Goal: Transaction & Acquisition: Purchase product/service

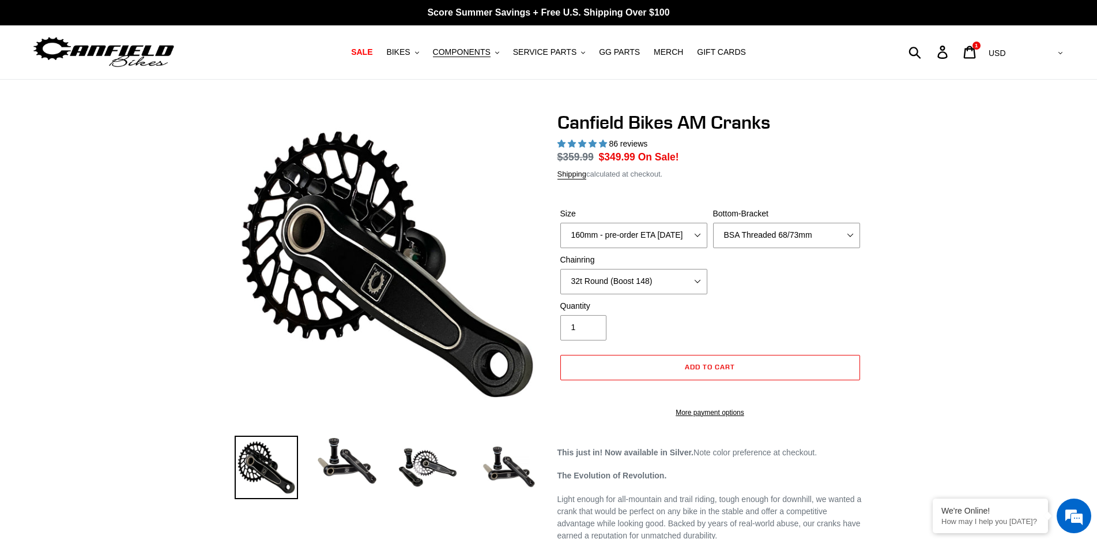
select select "highest-rating"
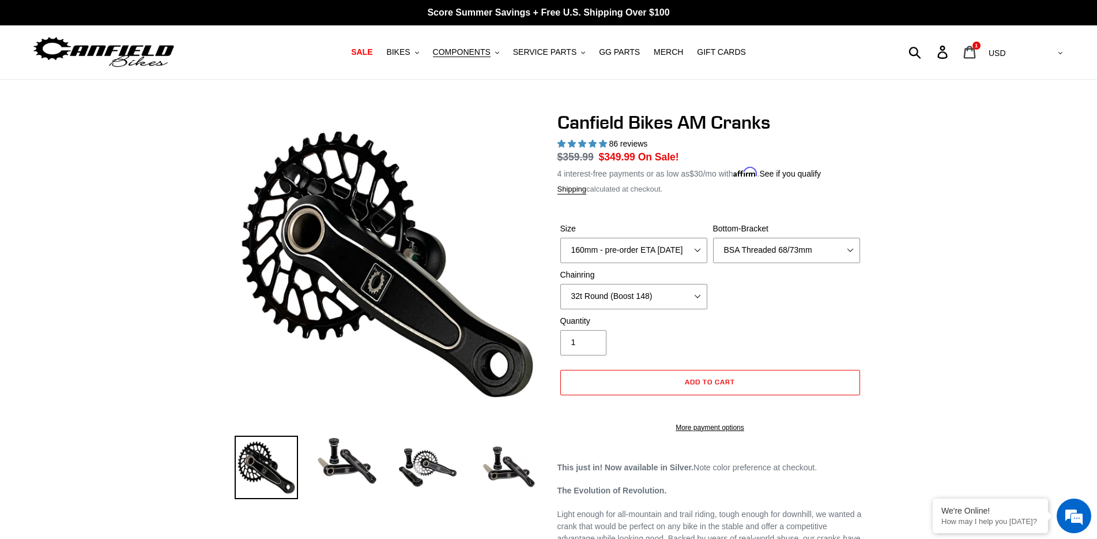
click at [976, 52] on icon at bounding box center [970, 52] width 12 height 13
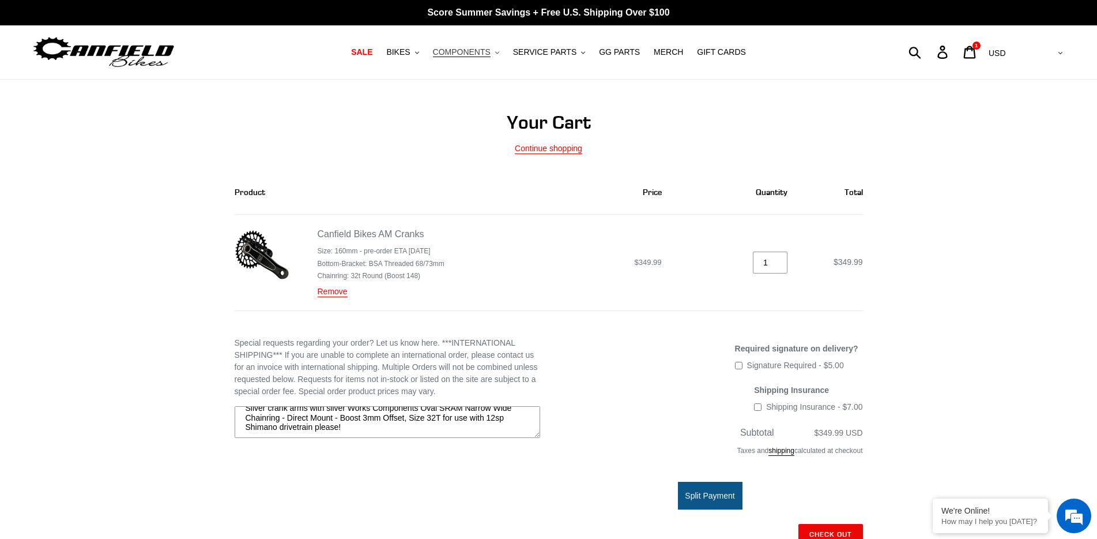
click at [479, 52] on span "COMPONENTS" at bounding box center [462, 52] width 58 height 10
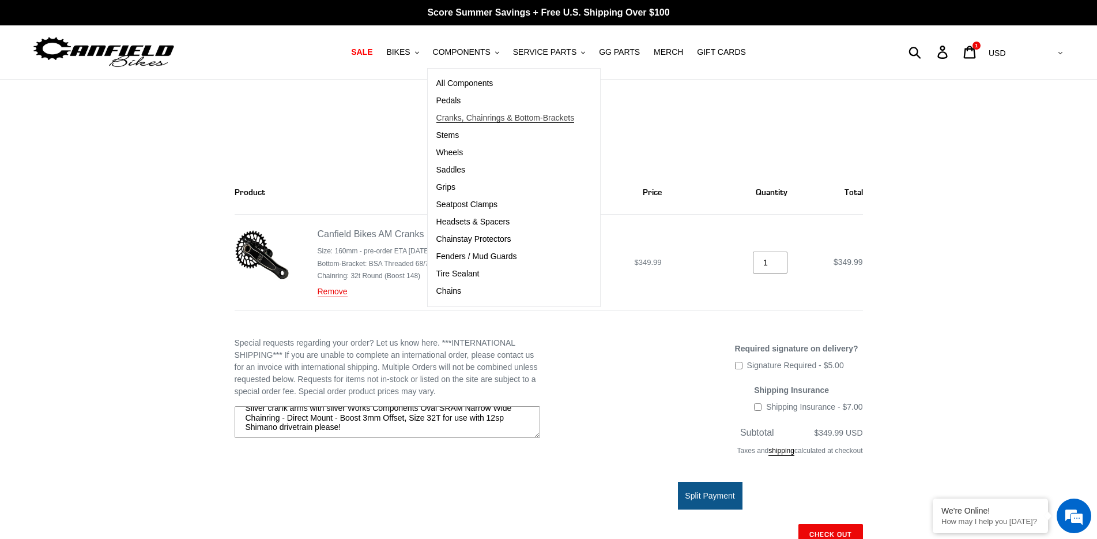
click at [482, 116] on span "Cranks, Chainrings & Bottom-Brackets" at bounding box center [506, 118] width 138 height 10
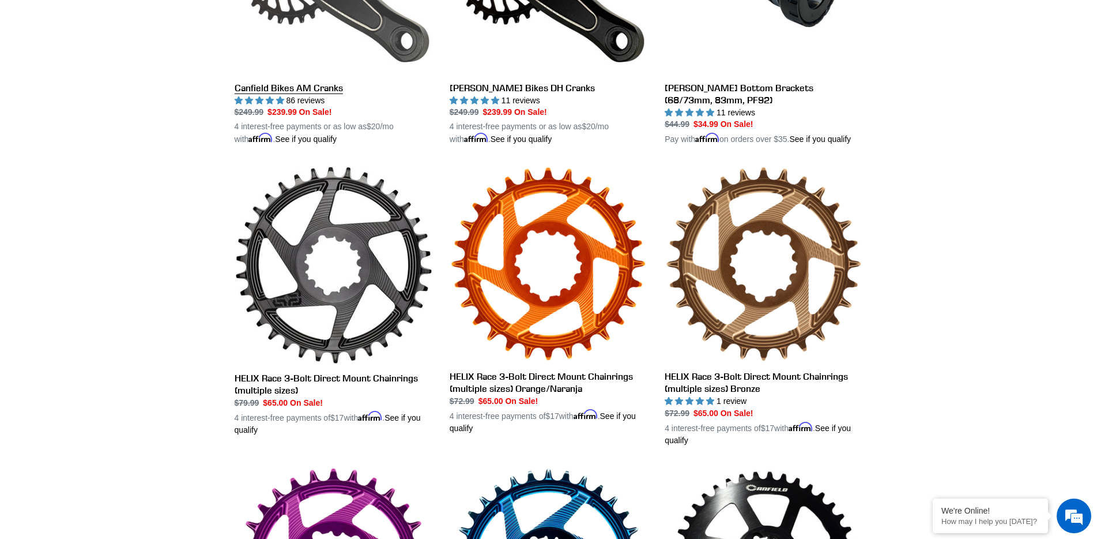
click at [318, 89] on link "Canfield Bikes AM Cranks" at bounding box center [334, 11] width 198 height 270
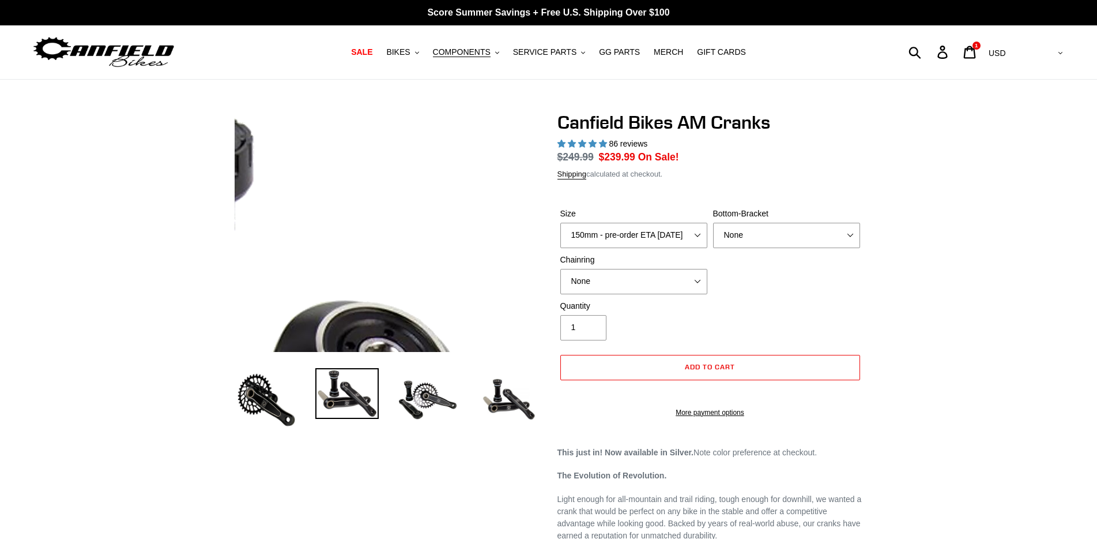
select select "highest-rating"
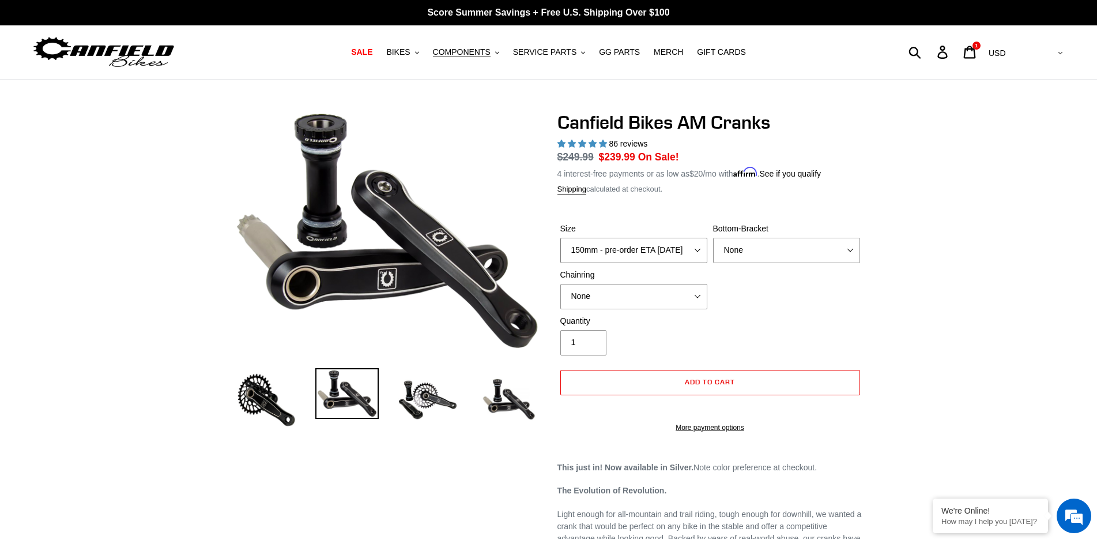
click at [668, 249] on select "150mm - pre-order ETA 9/30/25 155mm - pre-order ETA 9/30/25 160mm - pre-order E…" at bounding box center [634, 250] width 147 height 25
select select "160mm - pre-order ETA [DATE]"
click at [561, 238] on select "150mm - pre-order ETA 9/30/25 155mm - pre-order ETA 9/30/25 160mm - pre-order E…" at bounding box center [634, 250] width 147 height 25
click at [633, 294] on select "None 30t Round (Boost 148) 30t Oval (Boost 148) 32t Round (Boost 148) 32t Oval …" at bounding box center [634, 296] width 147 height 25
select select "32t Oval (Boost 148)"
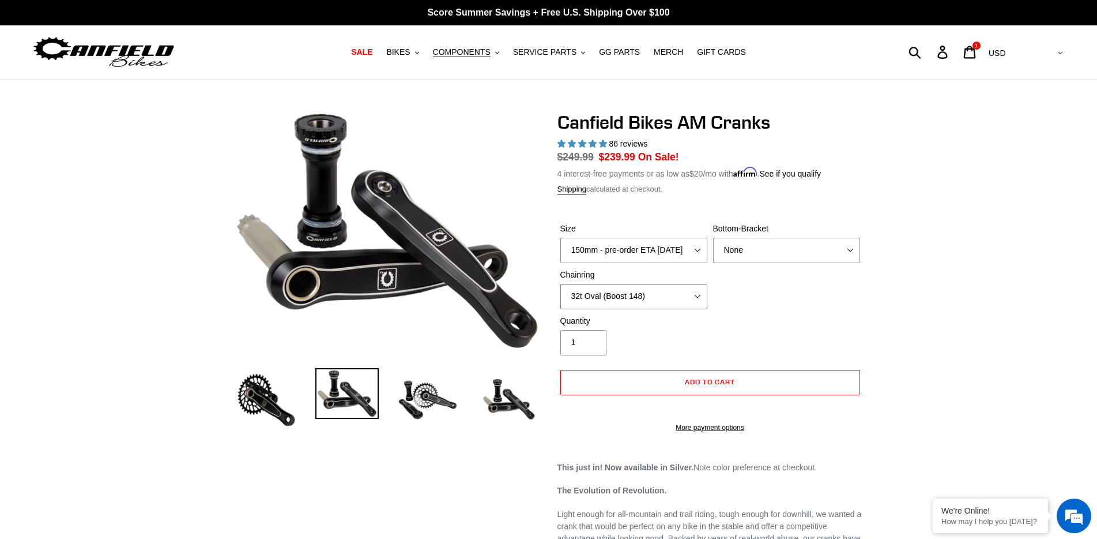
click at [561, 284] on select "None 30t Round (Boost 148) 30t Oval (Boost 148) 32t Round (Boost 148) 32t Oval …" at bounding box center [634, 296] width 147 height 25
click at [461, 50] on span "COMPONENTS" at bounding box center [462, 52] width 58 height 10
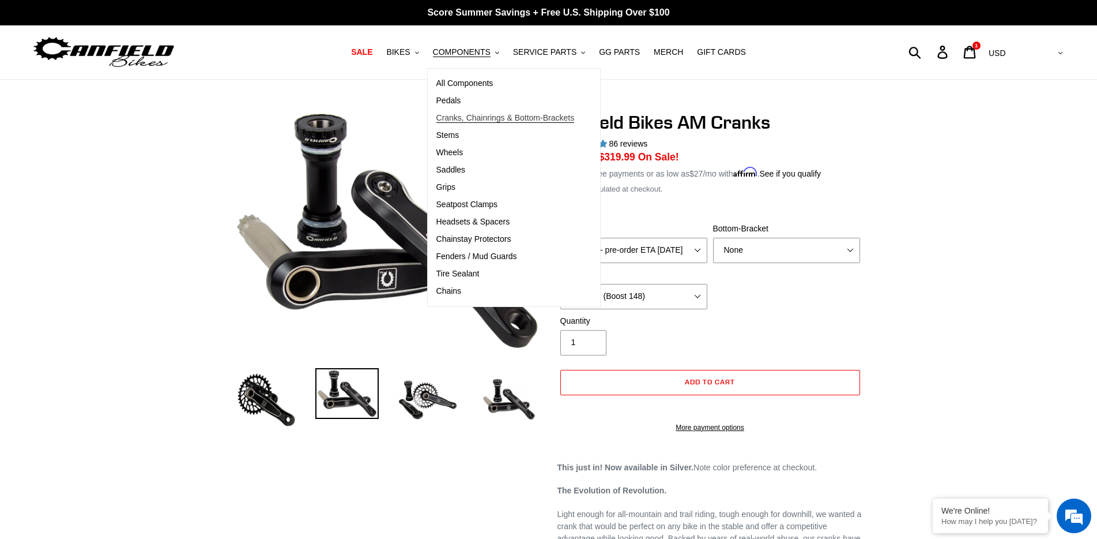
click at [488, 114] on span "Cranks, Chainrings & Bottom-Brackets" at bounding box center [506, 118] width 138 height 10
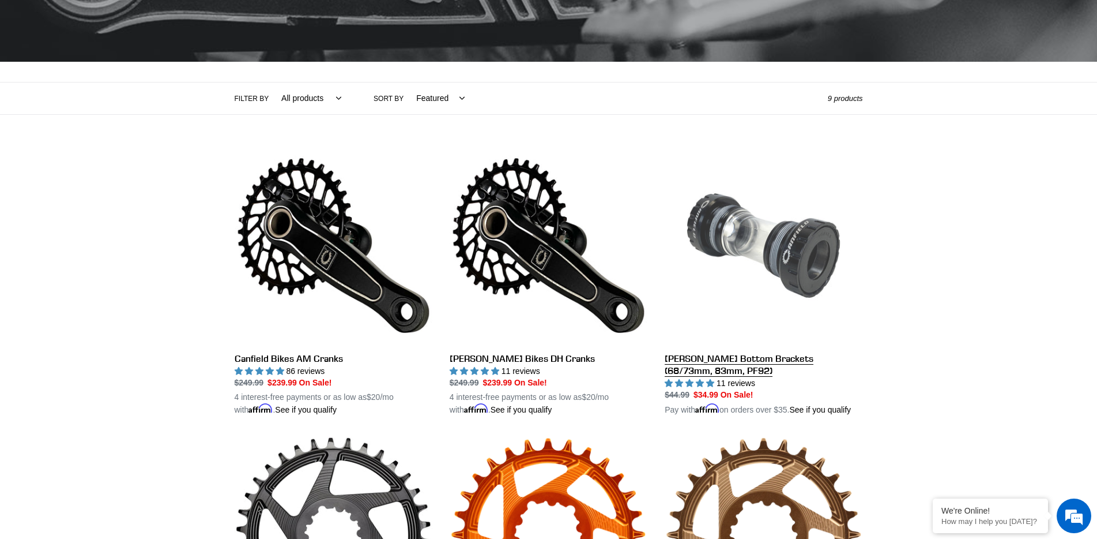
scroll to position [288, 0]
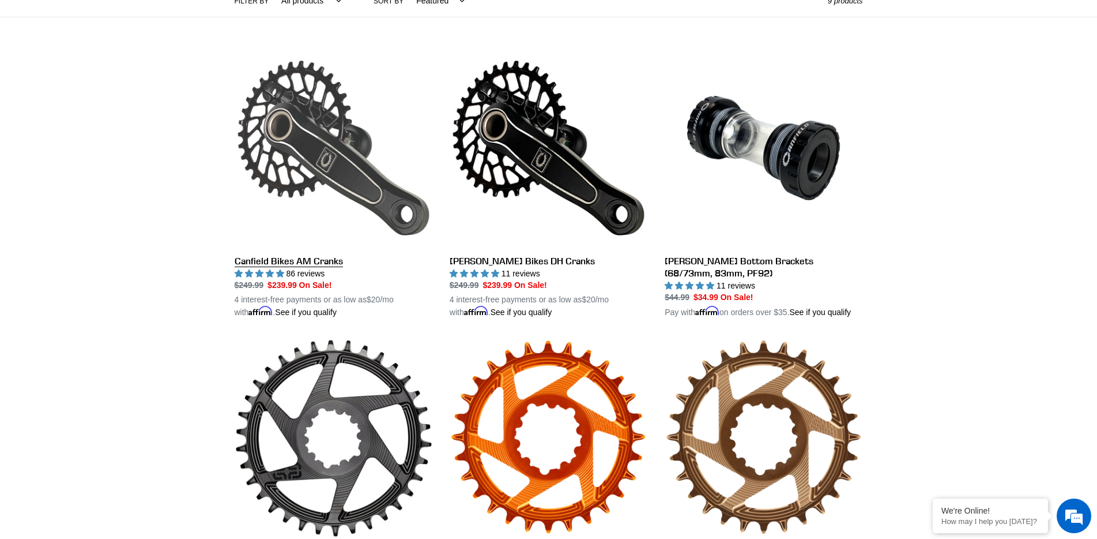
click at [295, 258] on link "Canfield Bikes AM Cranks" at bounding box center [334, 184] width 198 height 270
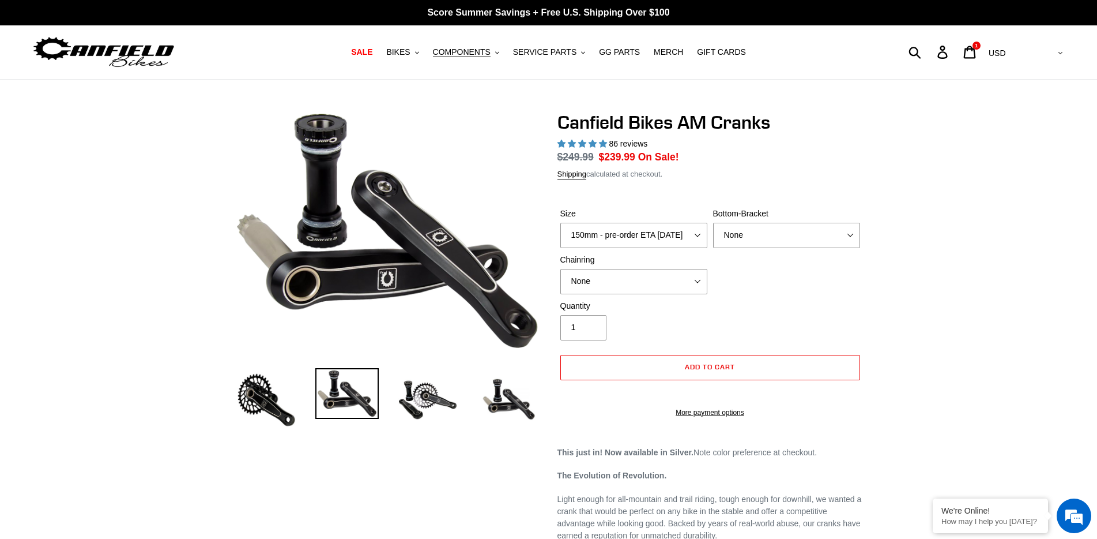
select select "highest-rating"
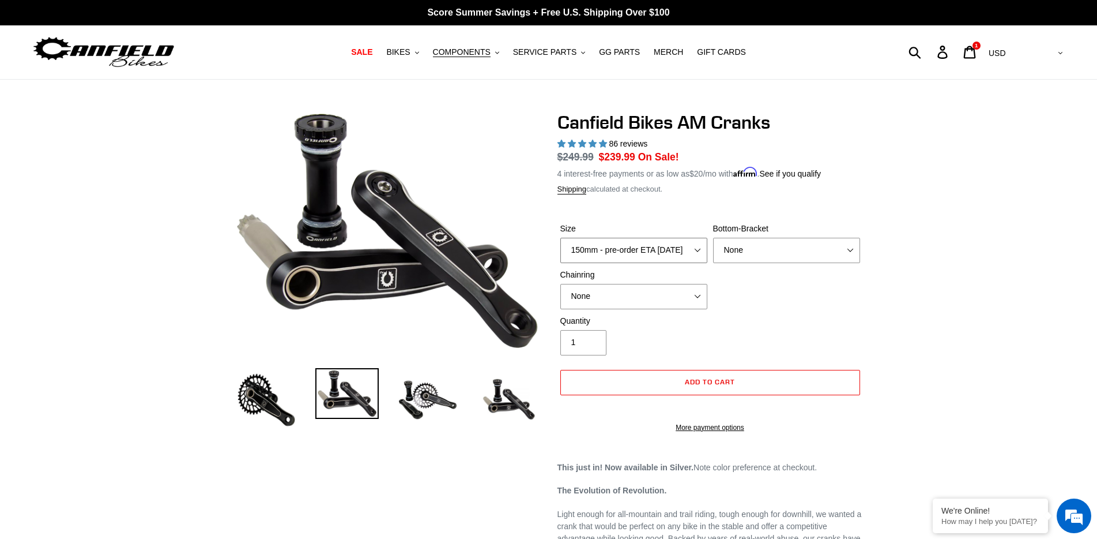
click at [637, 250] on select "150mm - pre-order ETA 9/30/25 155mm - pre-order ETA 9/30/25 160mm - pre-order E…" at bounding box center [634, 250] width 147 height 25
select select "160mm - pre-order ETA 9/30/25"
click at [561, 238] on select "150mm - pre-order ETA 9/30/25 155mm - pre-order ETA 9/30/25 160mm - pre-order E…" at bounding box center [634, 250] width 147 height 25
click at [623, 295] on select "None 30t Round (Boost 148) 30t Oval (Boost 148) 32t Round (Boost 148) 32t Oval …" at bounding box center [634, 296] width 147 height 25
select select "32t Oval (Boost 148)"
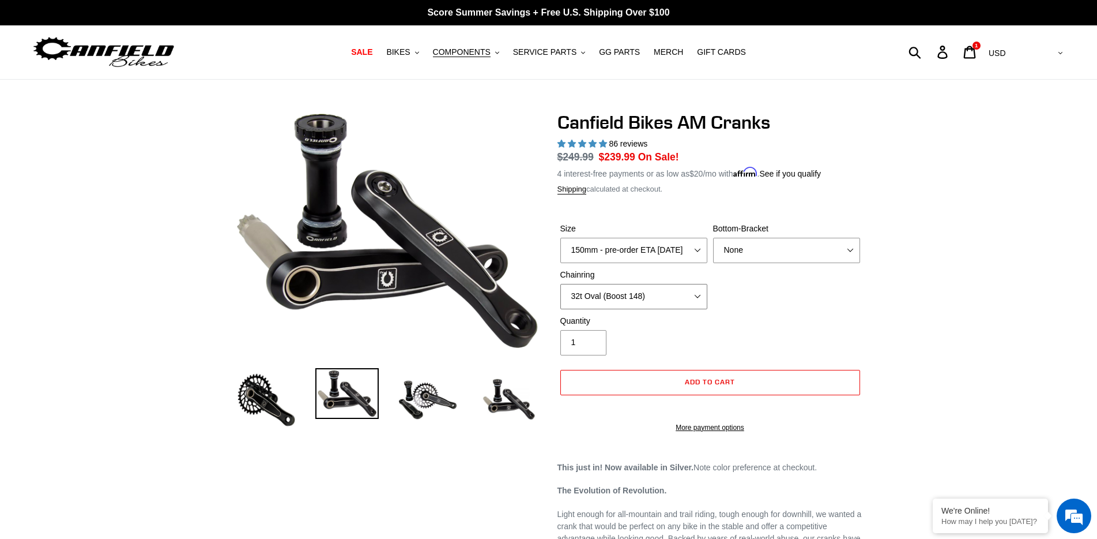
click at [561, 284] on select "None 30t Round (Boost 148) 30t Oval (Boost 148) 32t Round (Boost 148) 32t Oval …" at bounding box center [634, 296] width 147 height 25
click at [984, 59] on link "Cart 1 item" at bounding box center [970, 52] width 27 height 25
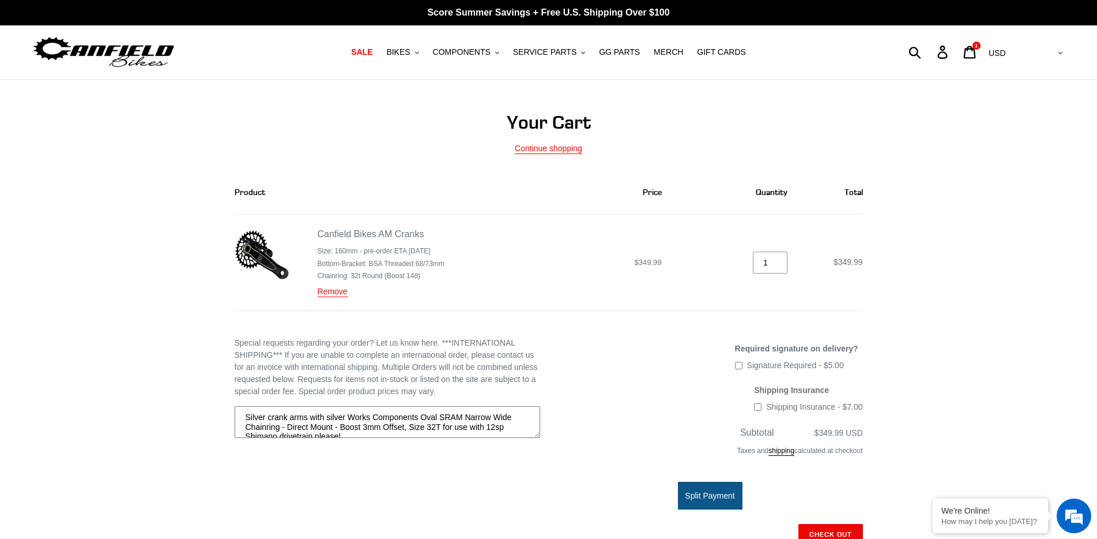
drag, startPoint x: 360, startPoint y: 425, endPoint x: 212, endPoint y: 396, distance: 151.1
click at [212, 396] on div "Your Cart Continue shopping Product Price Quantity Total Canfield Bikes AM Cran…" at bounding box center [549, 394] width 692 height 567
click at [976, 52] on icon at bounding box center [970, 52] width 13 height 13
type input "0"
click at [778, 264] on input "0" at bounding box center [770, 262] width 35 height 22
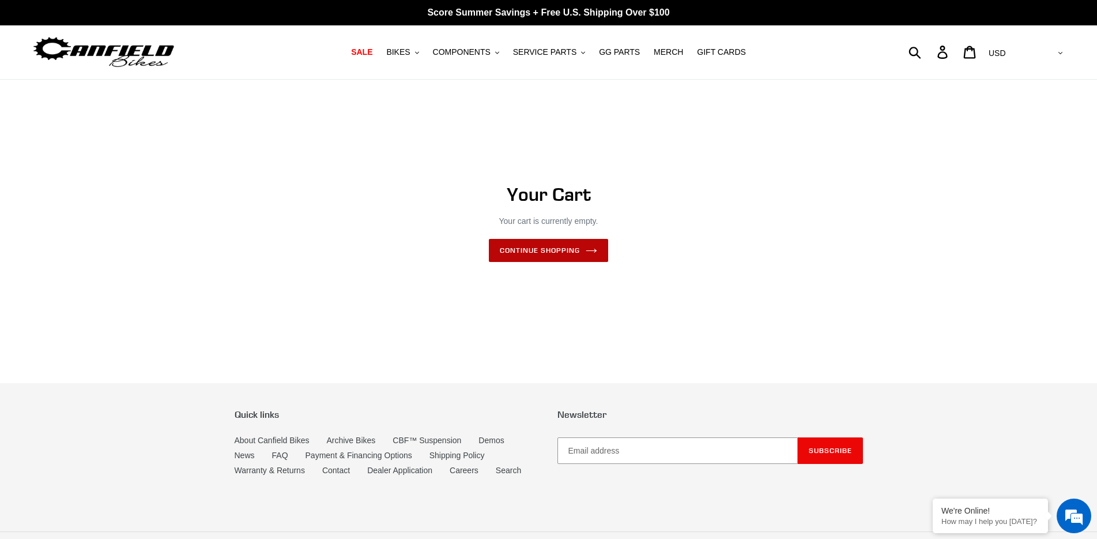
click at [564, 248] on link "Continue shopping" at bounding box center [548, 250] width 119 height 23
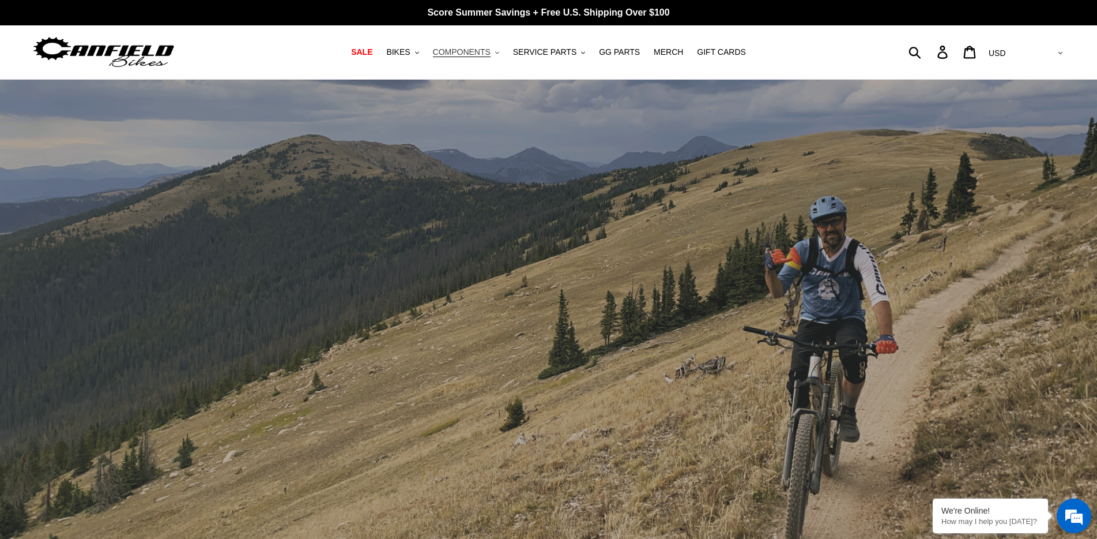
click at [472, 54] on span "COMPONENTS" at bounding box center [462, 52] width 58 height 10
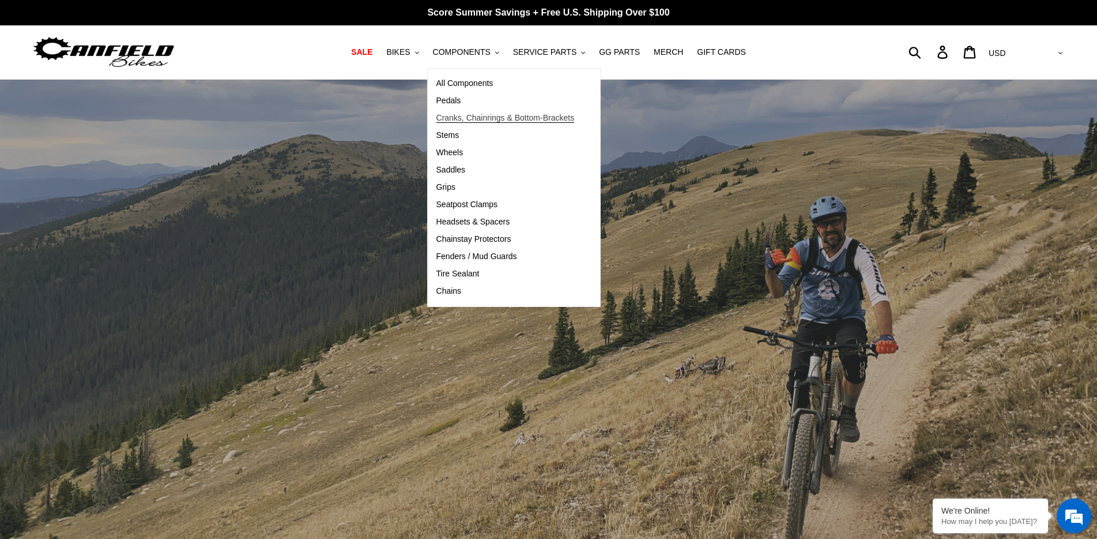
click at [494, 116] on span "Cranks, Chainrings & Bottom-Brackets" at bounding box center [506, 118] width 138 height 10
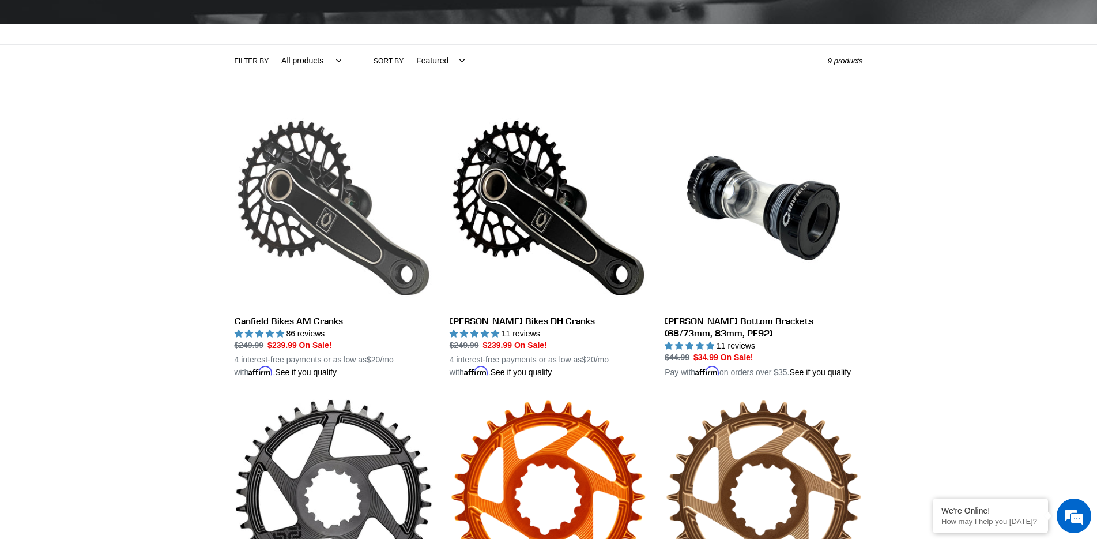
scroll to position [231, 0]
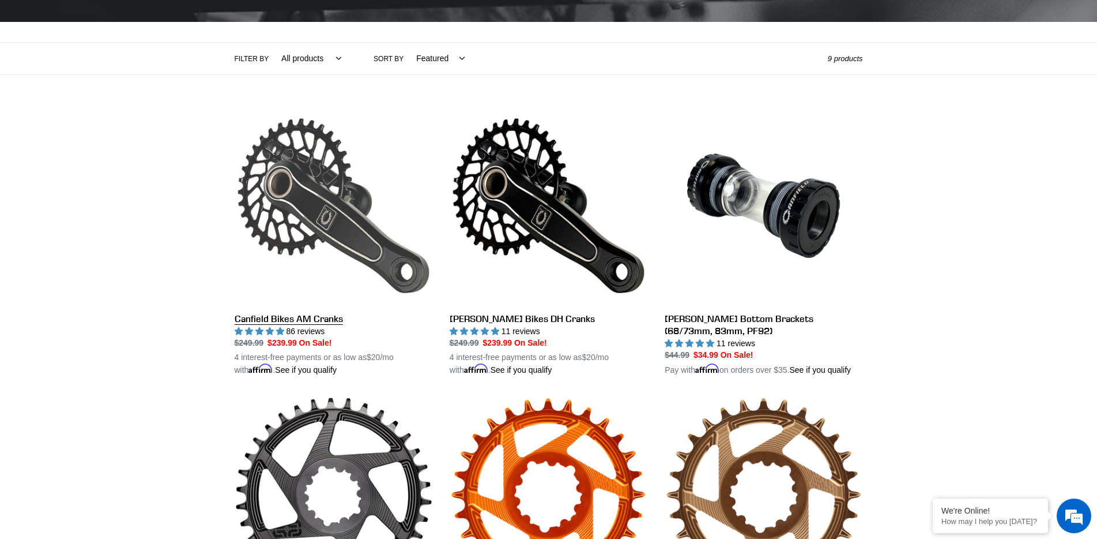
click at [314, 322] on link "Canfield Bikes AM Cranks" at bounding box center [334, 242] width 198 height 270
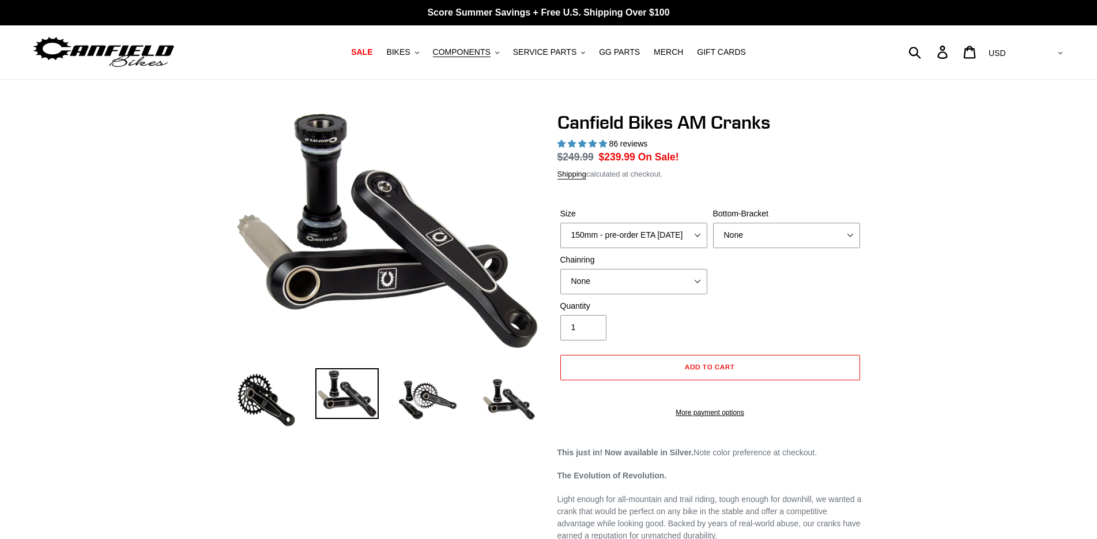
select select "highest-rating"
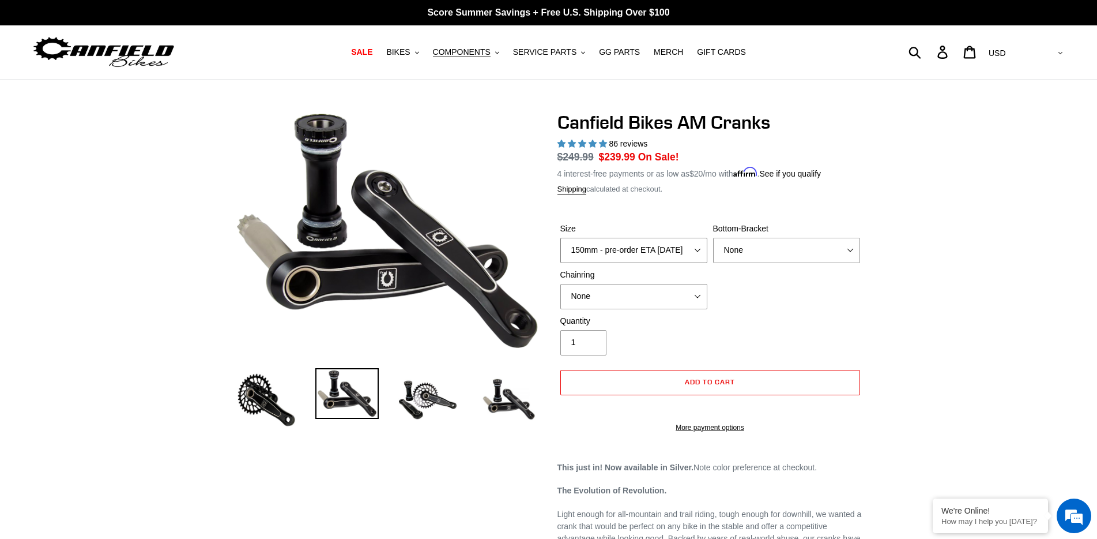
click at [638, 251] on select "150mm - pre-order ETA 9/30/25 155mm - pre-order ETA 9/30/25 160mm - pre-order E…" at bounding box center [634, 250] width 147 height 25
select select "160mm - pre-order ETA 9/30/25"
click at [561, 238] on select "150mm - pre-order ETA 9/30/25 155mm - pre-order ETA 9/30/25 160mm - pre-order E…" at bounding box center [634, 250] width 147 height 25
click at [603, 295] on select "None 30t Round (Boost 148) 30t Oval (Boost 148) 32t Round (Boost 148) 32t Oval …" at bounding box center [634, 296] width 147 height 25
select select "32t Oval (Boost 148)"
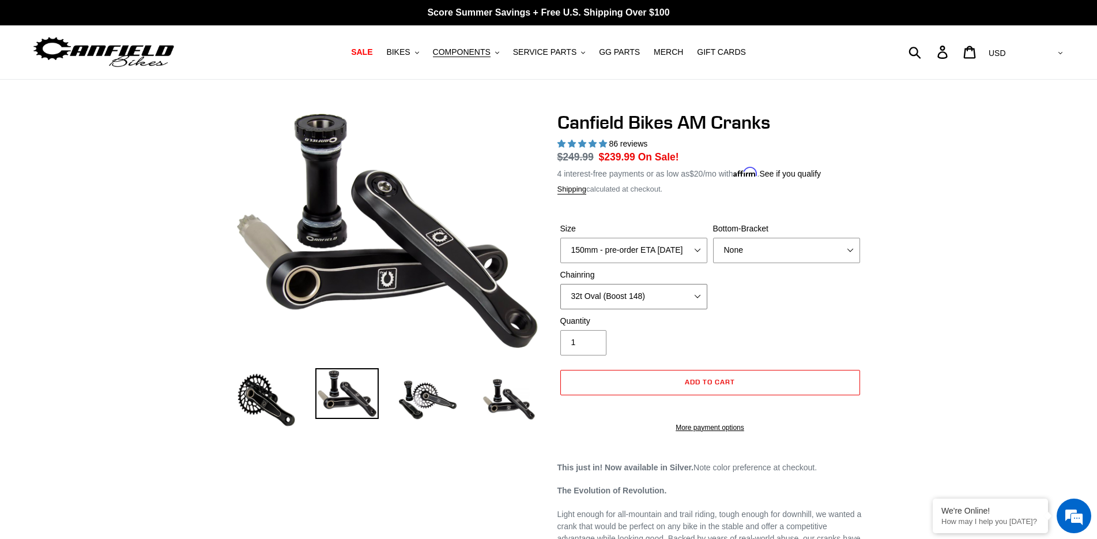
click at [561, 284] on select "None 30t Round (Boost 148) 30t Oval (Boost 148) 32t Round (Boost 148) 32t Oval …" at bounding box center [634, 296] width 147 height 25
click at [715, 384] on span "Add to cart" at bounding box center [710, 381] width 50 height 9
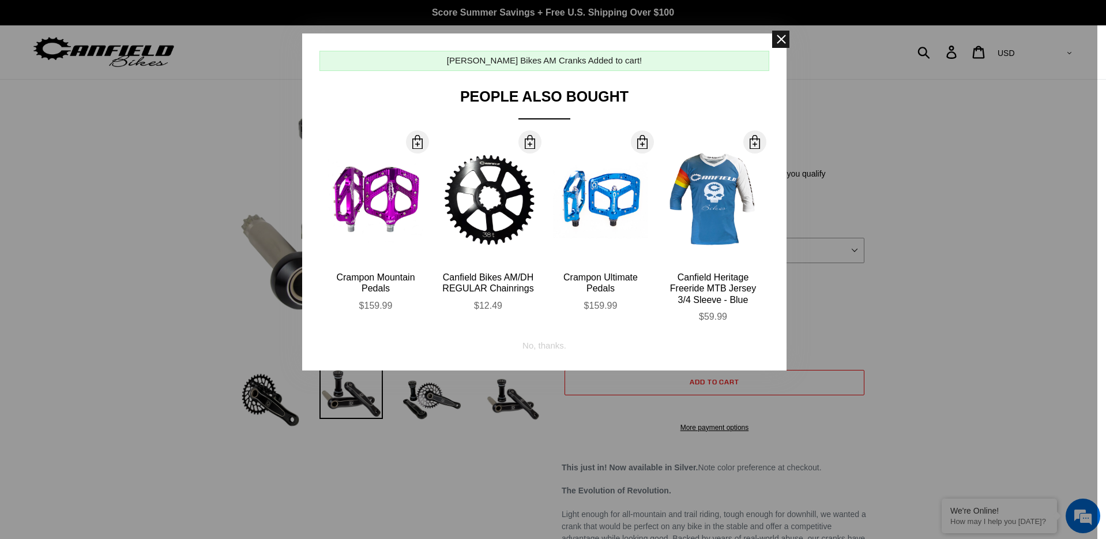
click at [781, 38] on span at bounding box center [780, 39] width 17 height 17
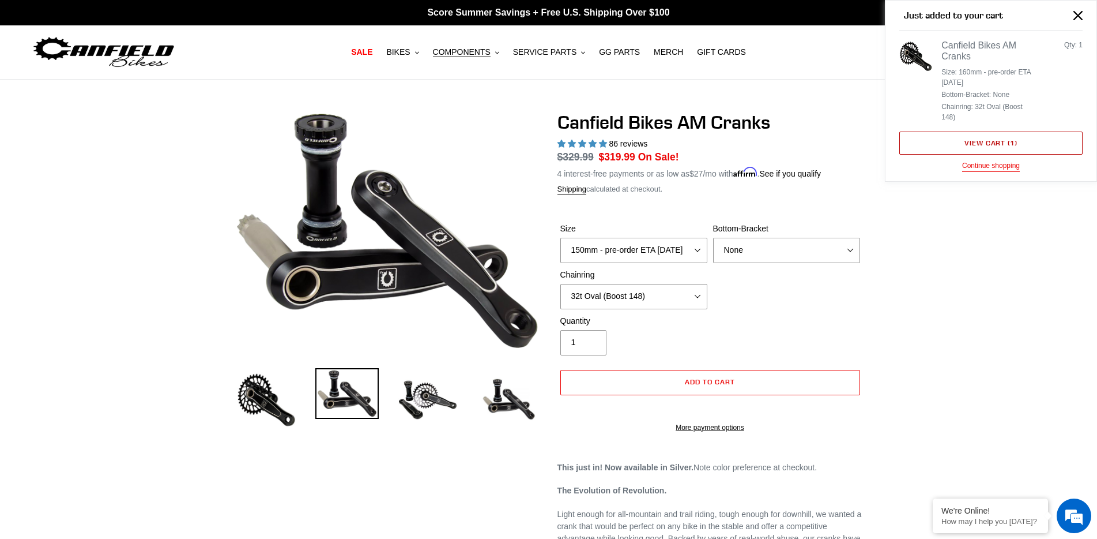
click at [998, 141] on link "View cart ( 1 )" at bounding box center [991, 142] width 183 height 23
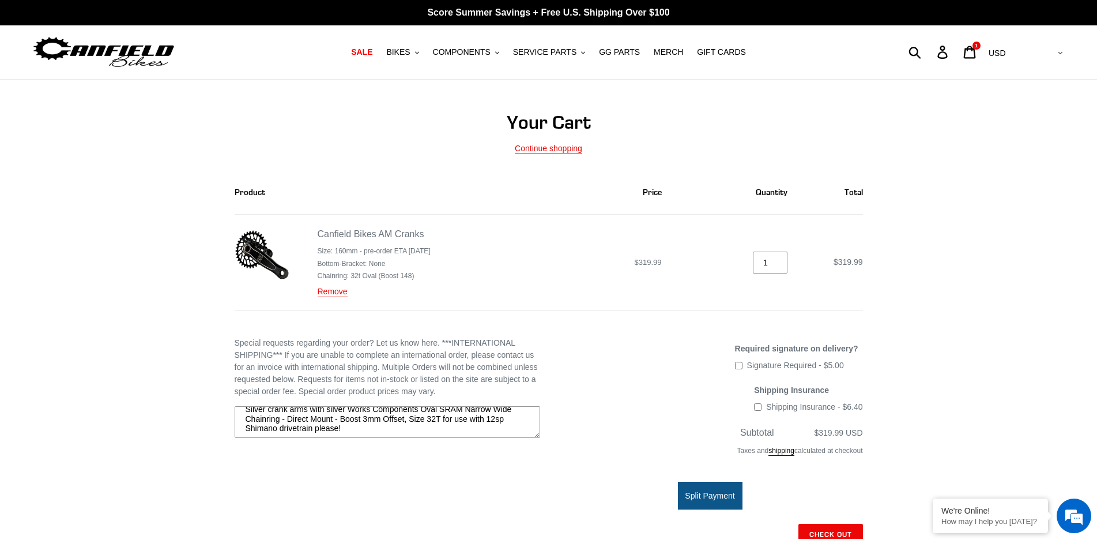
scroll to position [9, 0]
click at [375, 476] on div "Special requests regarding your order? Let us know here. ***INTERNATIONAL SHIPP…" at bounding box center [540, 472] width 646 height 270
click at [472, 49] on span "COMPONENTS" at bounding box center [462, 52] width 58 height 10
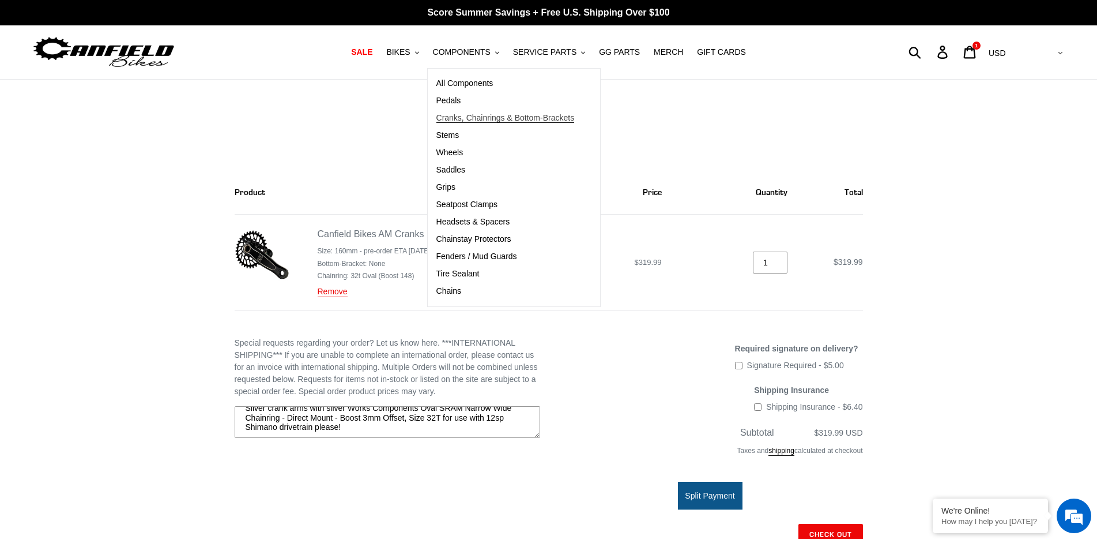
click at [487, 115] on span "Cranks, Chainrings & Bottom-Brackets" at bounding box center [506, 118] width 138 height 10
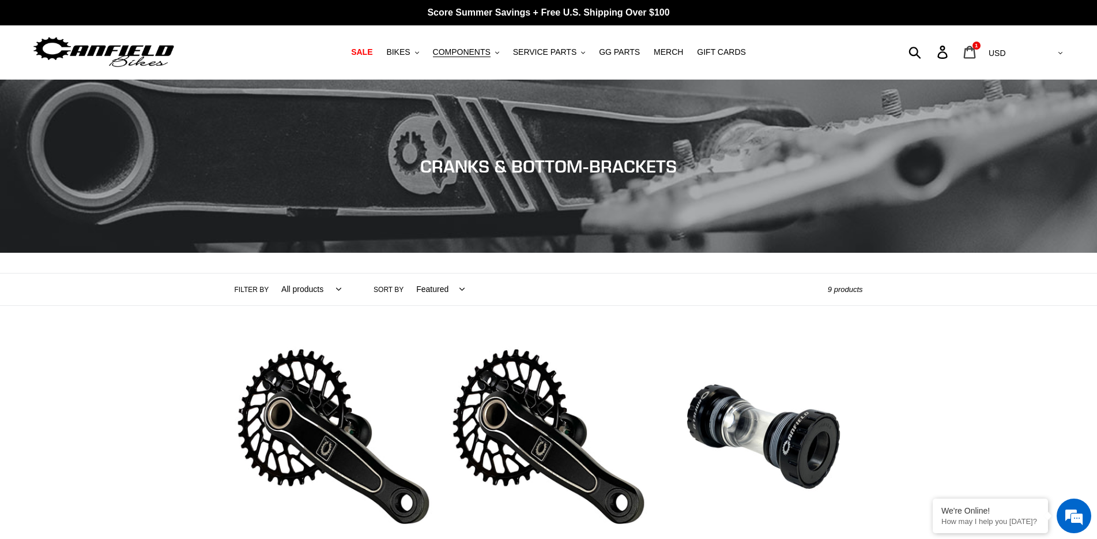
click at [978, 48] on span "1" at bounding box center [976, 46] width 3 height 6
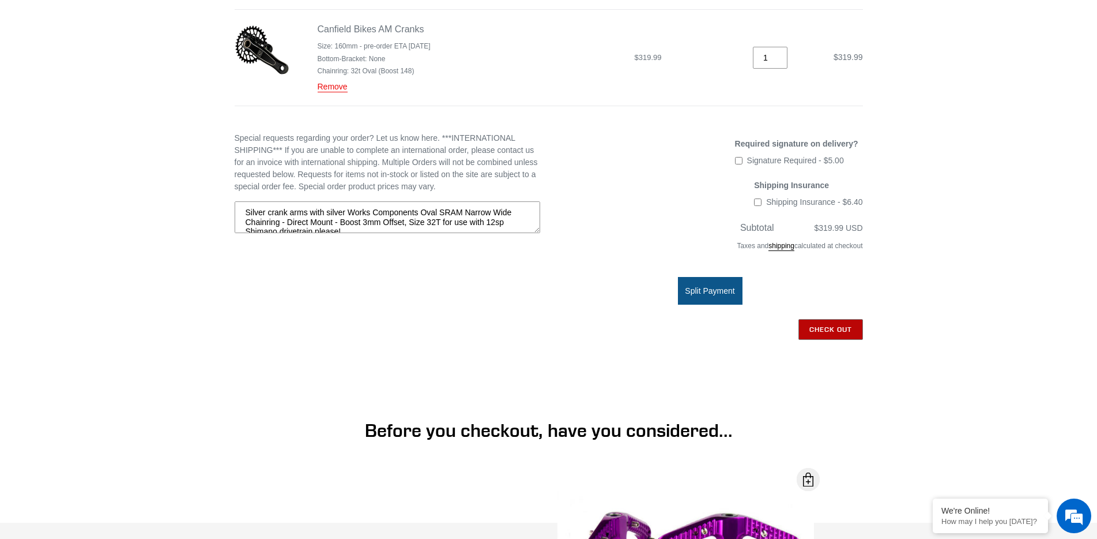
click at [828, 326] on input "Check out" at bounding box center [831, 329] width 65 height 21
